Goal: Task Accomplishment & Management: Manage account settings

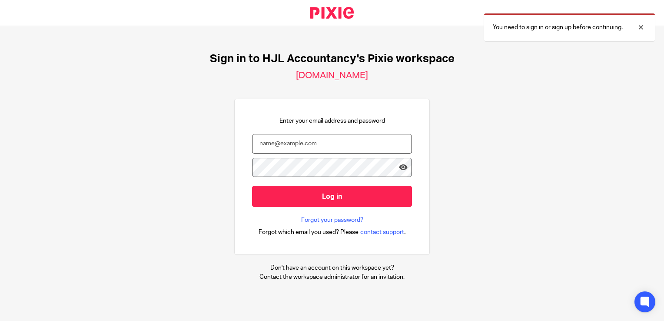
type input "syed@hjlaccountancy.com"
click at [323, 196] on input "Log in" at bounding box center [332, 195] width 160 height 21
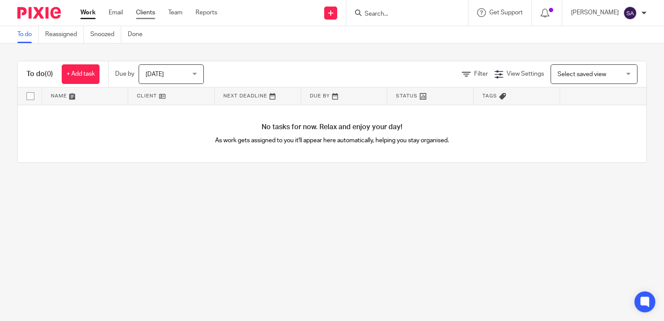
click at [146, 15] on link "Clients" at bounding box center [145, 12] width 19 height 9
click at [195, 75] on div "Today Today" at bounding box center [171, 74] width 65 height 20
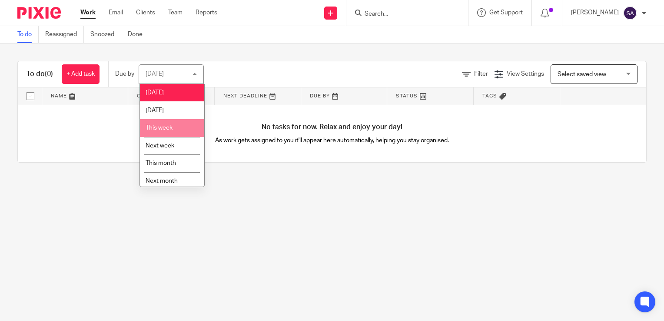
scroll to position [22, 0]
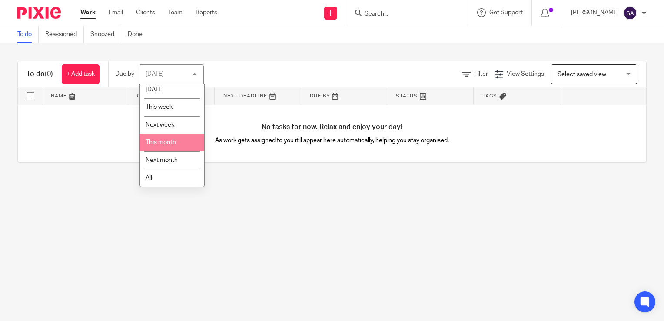
click at [172, 143] on span "This month" at bounding box center [161, 142] width 30 height 6
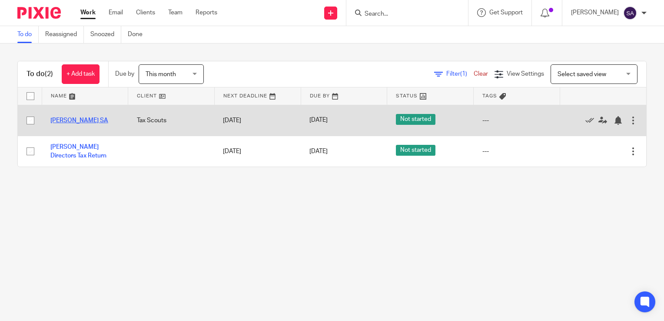
click at [60, 120] on link "David Smith SA" at bounding box center [79, 120] width 58 height 6
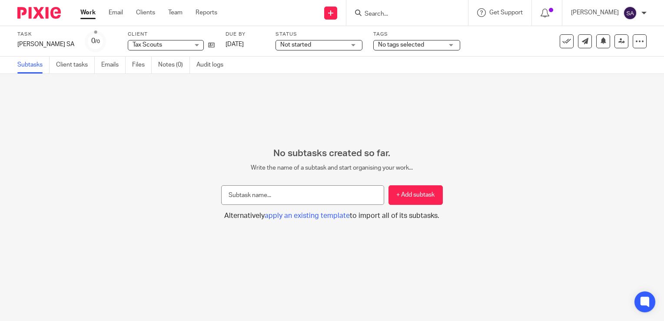
click at [393, 43] on span "No tags selected" at bounding box center [401, 45] width 46 height 6
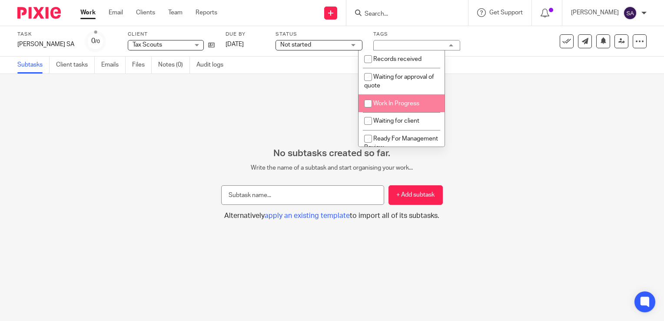
scroll to position [43, 0]
click at [366, 96] on input "checkbox" at bounding box center [368, 95] width 17 height 17
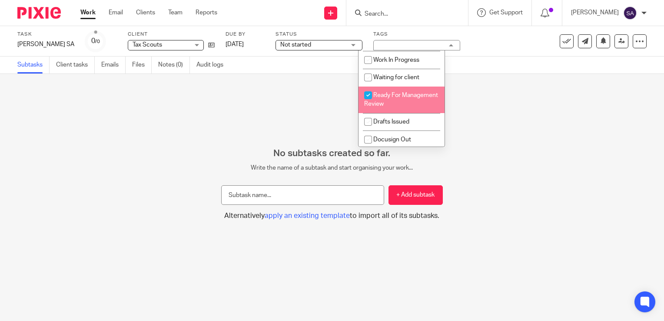
checkbox input "true"
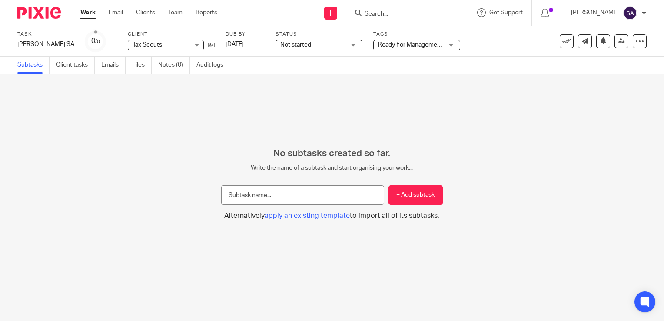
click at [275, 104] on div "No subtasks created so far. Write the name of a subtask and start organising yo…" at bounding box center [332, 197] width 664 height 247
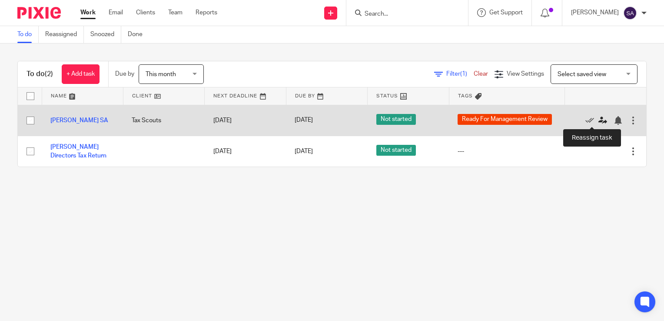
click at [598, 119] on icon at bounding box center [602, 120] width 9 height 9
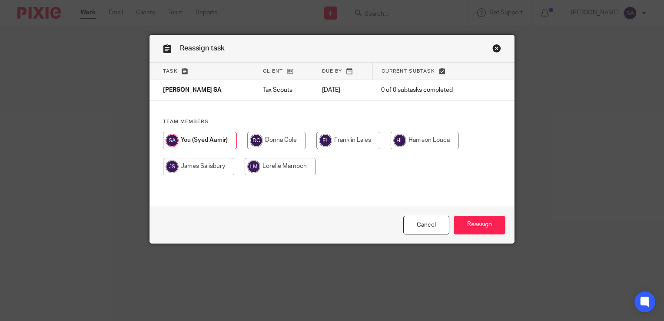
click at [269, 142] on input "radio" at bounding box center [276, 140] width 59 height 17
radio input "true"
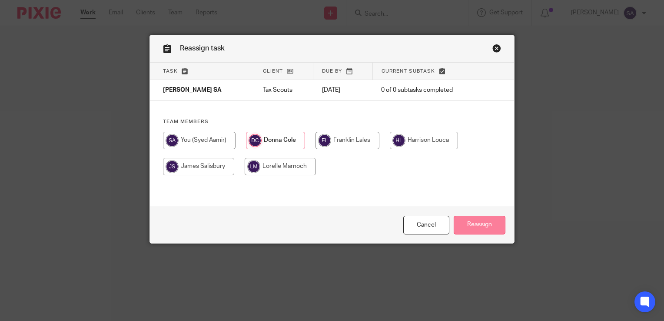
click at [490, 228] on input "Reassign" at bounding box center [479, 224] width 52 height 19
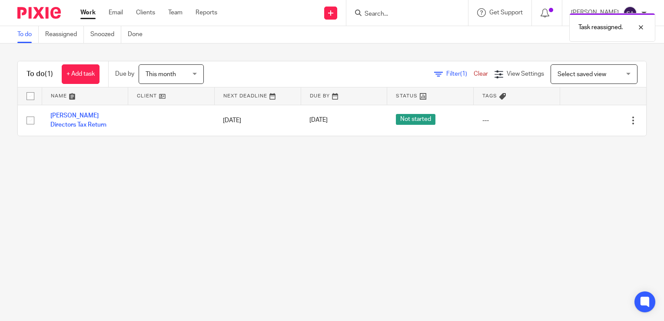
click at [193, 71] on div "This month This month" at bounding box center [171, 74] width 65 height 20
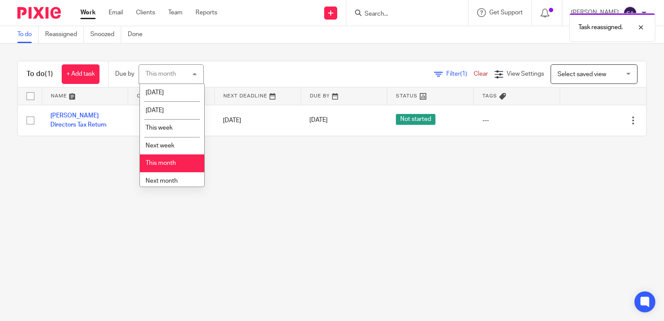
click at [169, 162] on span "This month" at bounding box center [161, 163] width 30 height 6
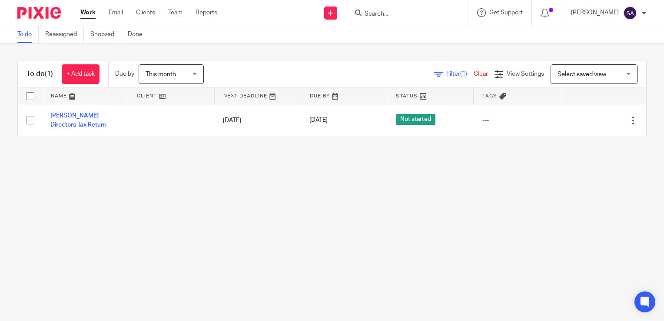
click at [200, 73] on div "This month This month" at bounding box center [171, 74] width 65 height 20
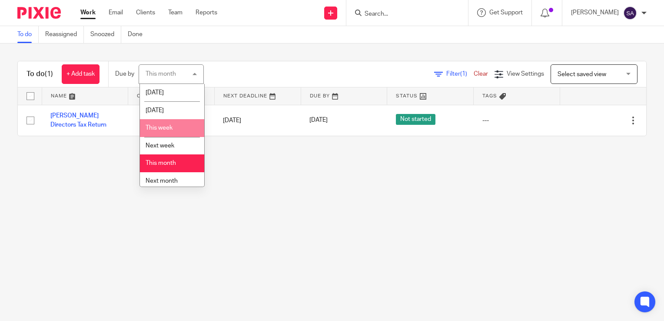
scroll to position [22, 0]
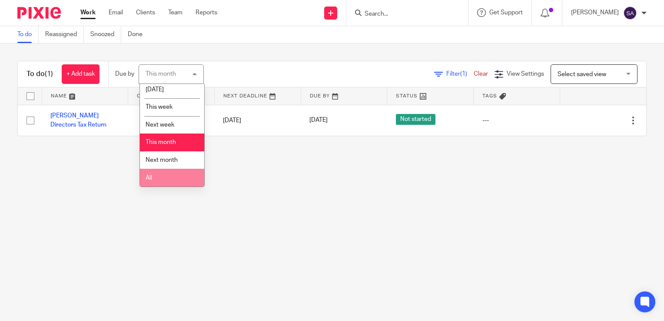
click at [168, 178] on li "All" at bounding box center [172, 178] width 64 height 18
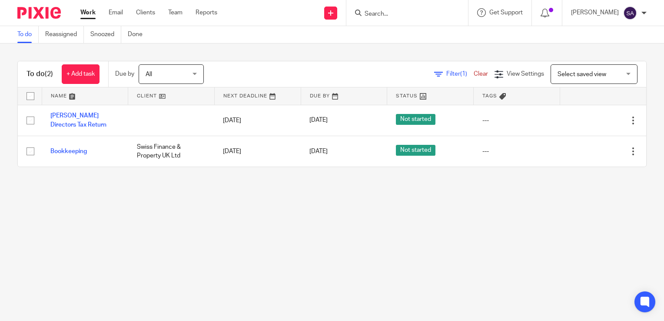
click at [198, 76] on div "All All" at bounding box center [171, 74] width 65 height 20
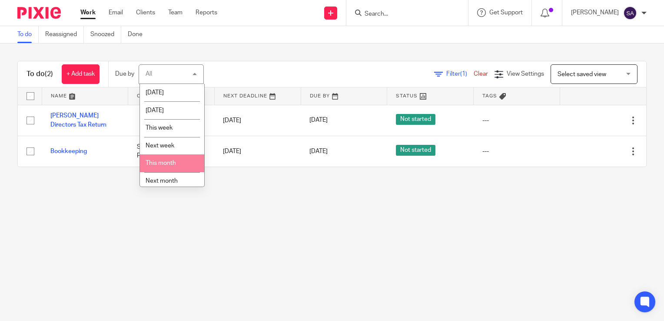
click at [173, 166] on span "This month" at bounding box center [161, 163] width 30 height 6
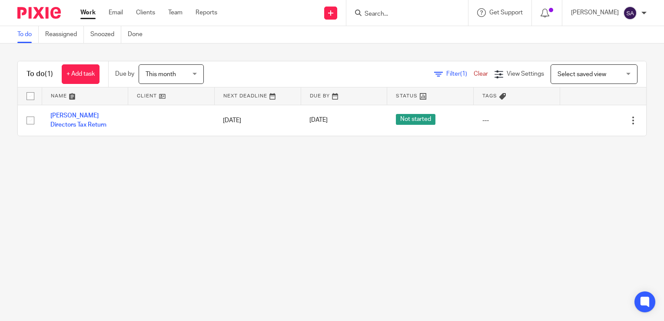
click at [645, 11] on div at bounding box center [643, 12] width 5 height 5
click at [606, 64] on li "Logout" at bounding box center [612, 60] width 57 height 13
